Goal: Navigation & Orientation: Find specific page/section

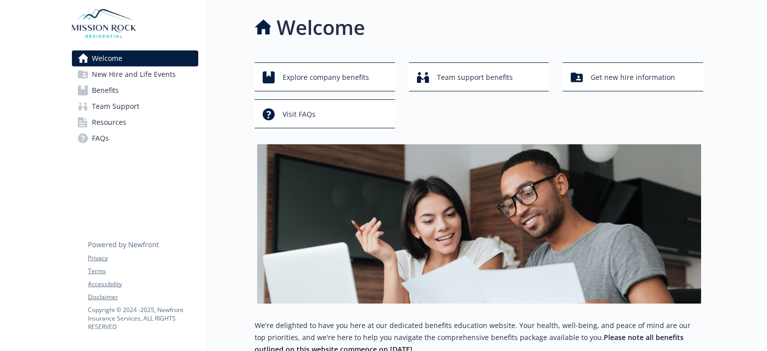
click at [115, 89] on span "Benefits" at bounding box center [105, 90] width 27 height 16
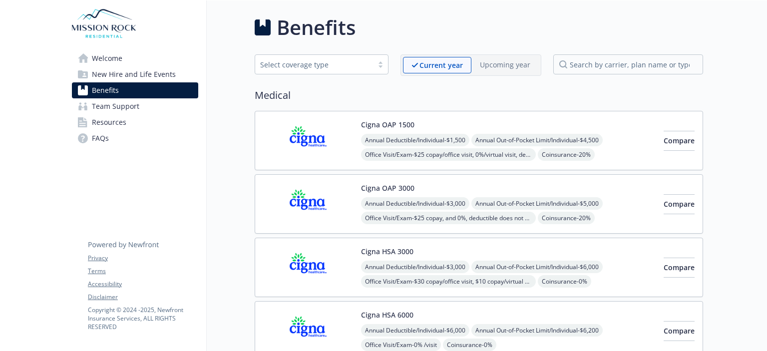
click at [302, 59] on div "Select coverage type" at bounding box center [314, 64] width 118 height 12
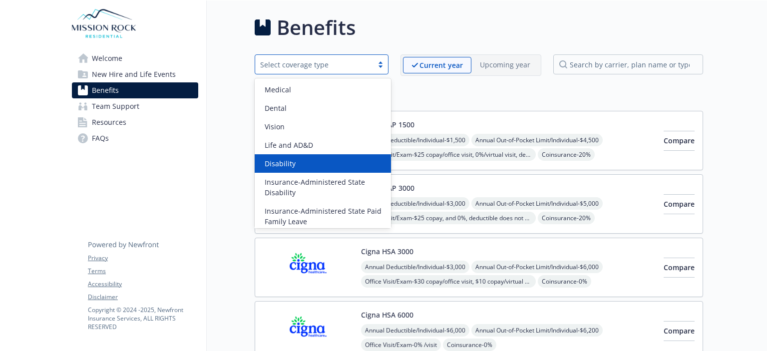
scroll to position [78, 0]
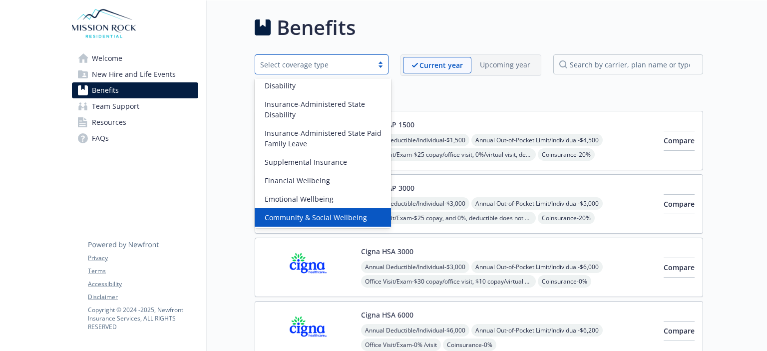
click at [321, 218] on span "Community & Social Wellbeing" at bounding box center [316, 217] width 102 height 10
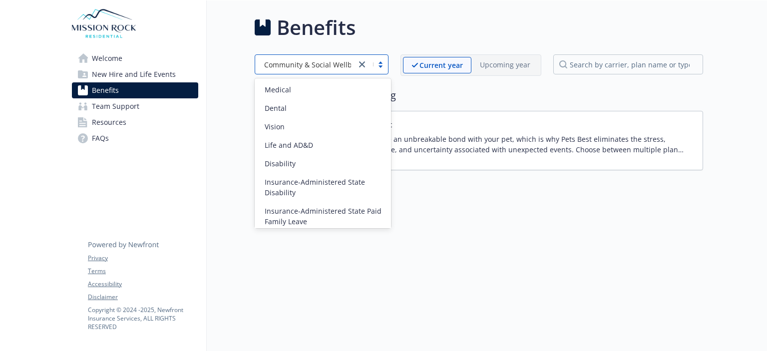
click at [298, 72] on div "Community & Social Wellbeing" at bounding box center [322, 64] width 134 height 20
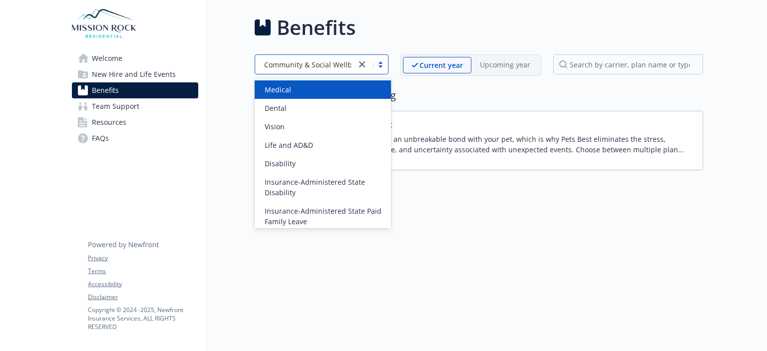
click at [168, 77] on span "New Hire and Life Events" at bounding box center [134, 74] width 84 height 16
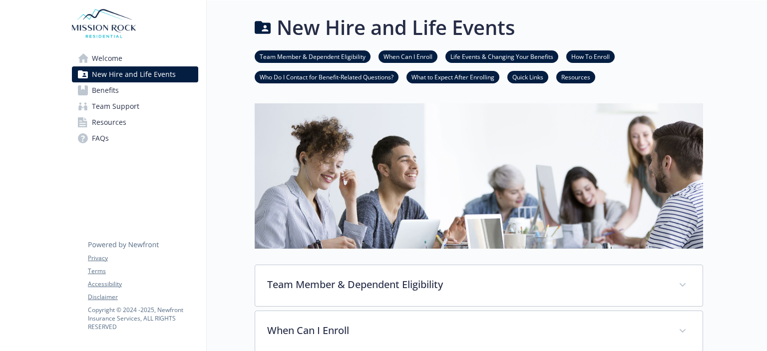
click at [136, 107] on span "Team Support" at bounding box center [115, 106] width 47 height 16
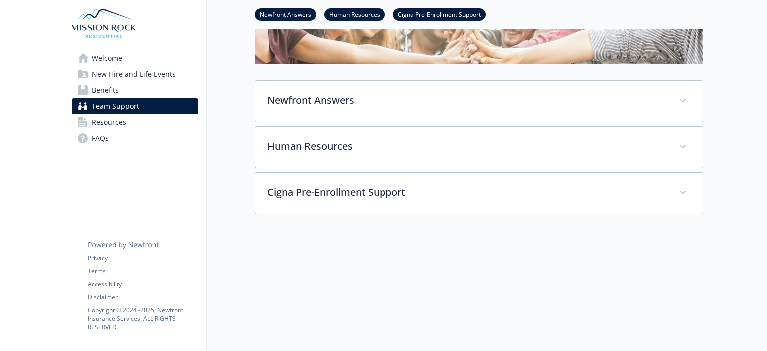
scroll to position [150, 0]
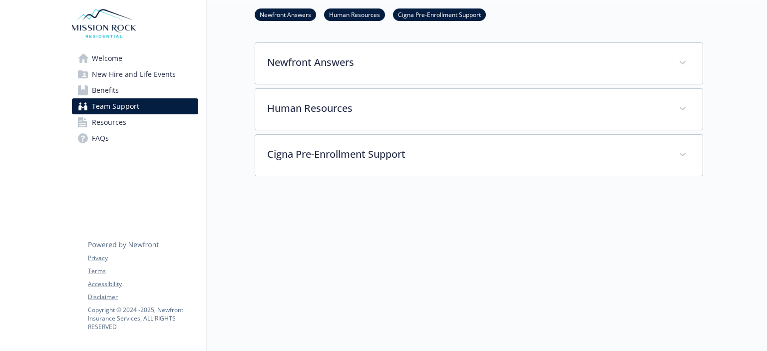
click at [108, 121] on span "Resources" at bounding box center [109, 122] width 34 height 16
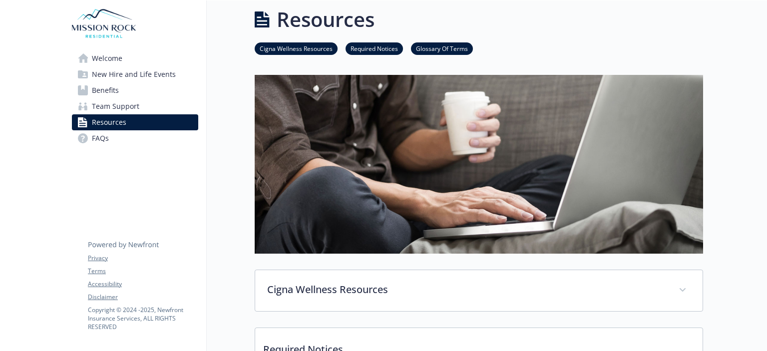
scroll to position [150, 0]
